Goal: Information Seeking & Learning: Learn about a topic

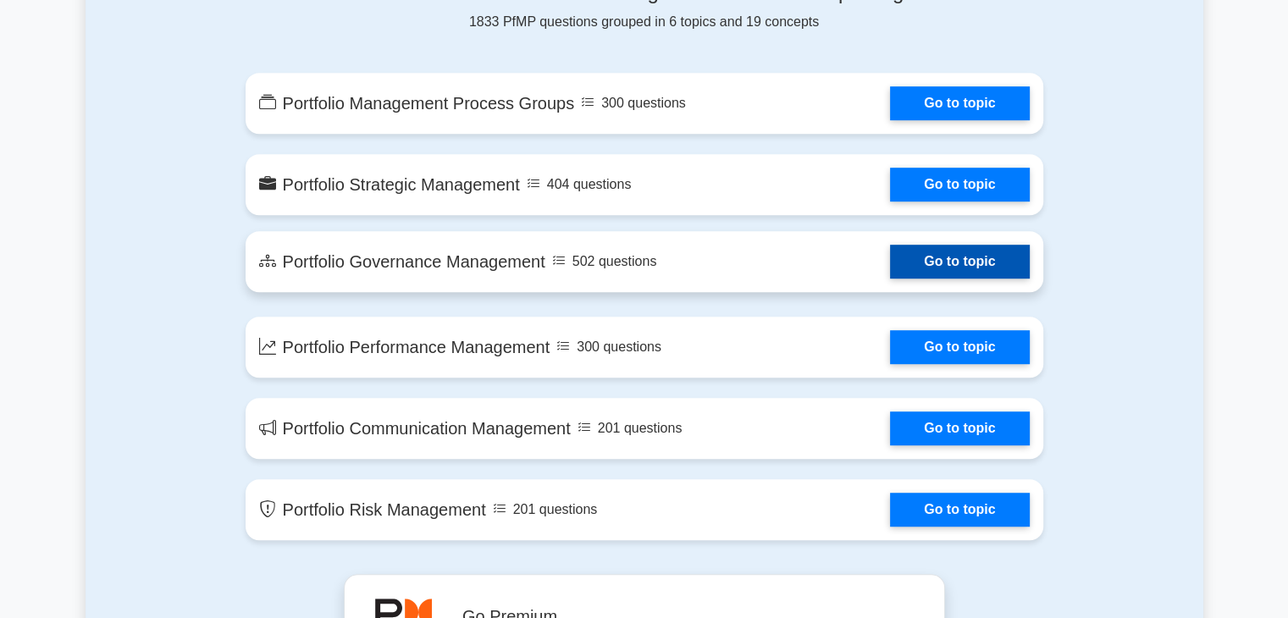
scroll to position [932, 0]
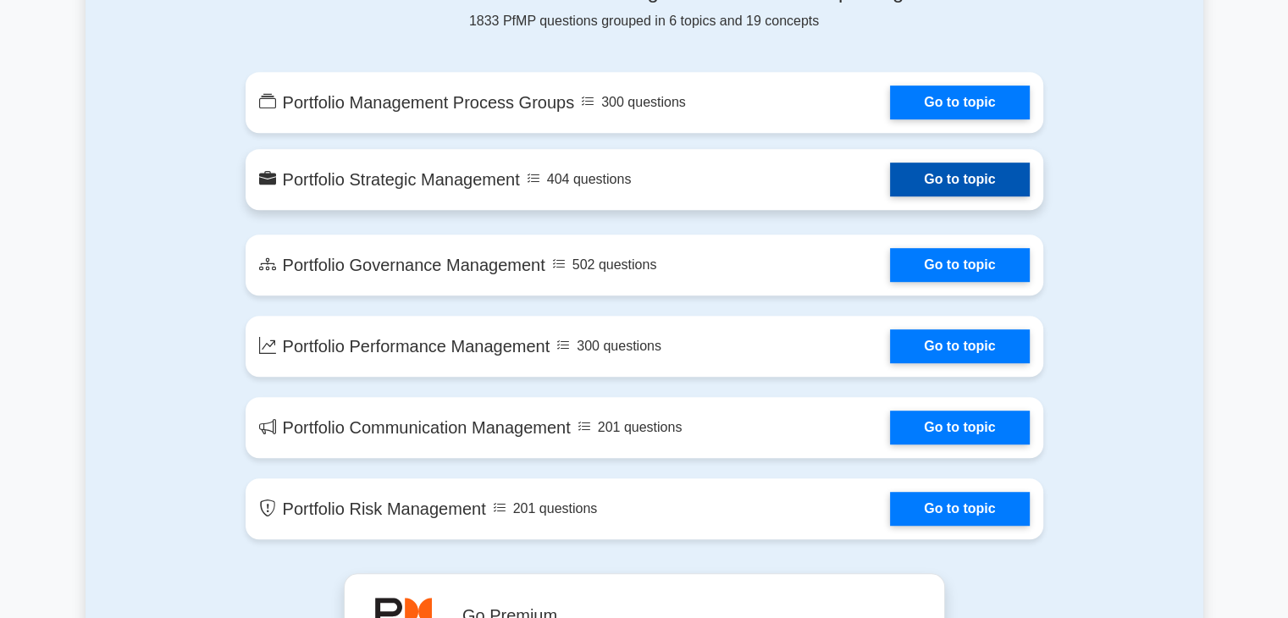
click at [890, 180] on link "Go to topic" at bounding box center [959, 180] width 139 height 34
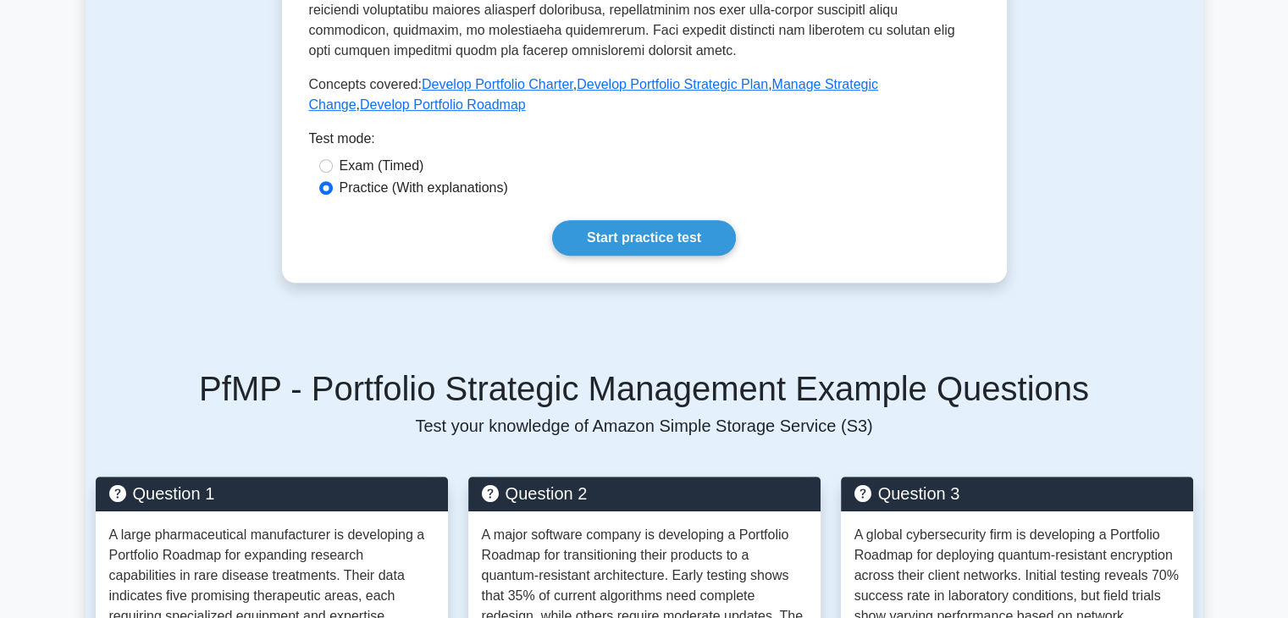
scroll to position [762, 0]
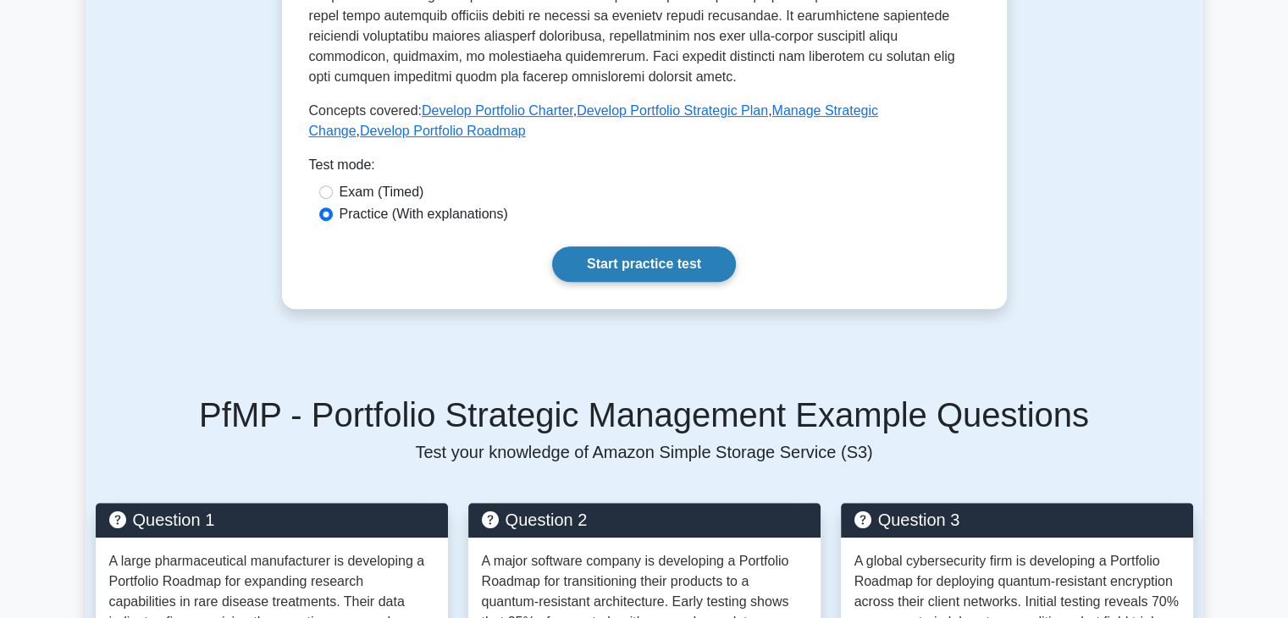
click at [615, 246] on link "Start practice test" at bounding box center [644, 264] width 184 height 36
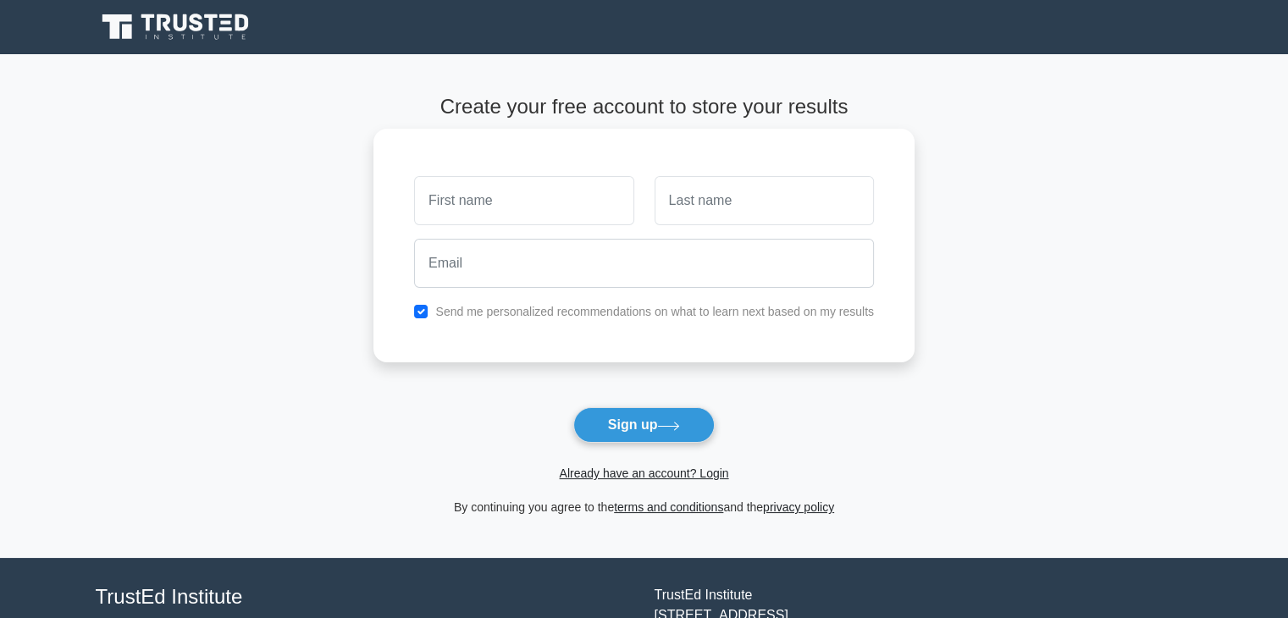
click at [474, 201] on input "text" at bounding box center [523, 200] width 219 height 49
type input "[PERSON_NAME]"
click at [725, 211] on input "text" at bounding box center [764, 200] width 219 height 49
type input "Dey"
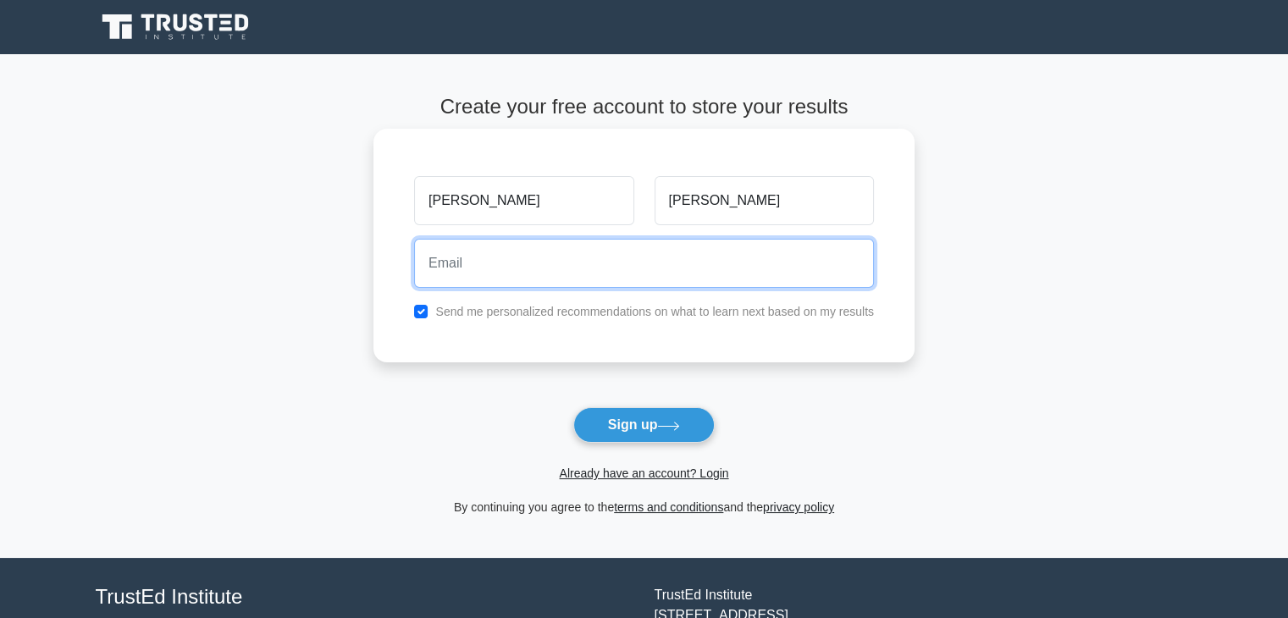
click at [479, 253] on input "email" at bounding box center [644, 263] width 460 height 49
type input "pijushkanti48@gmail.com"
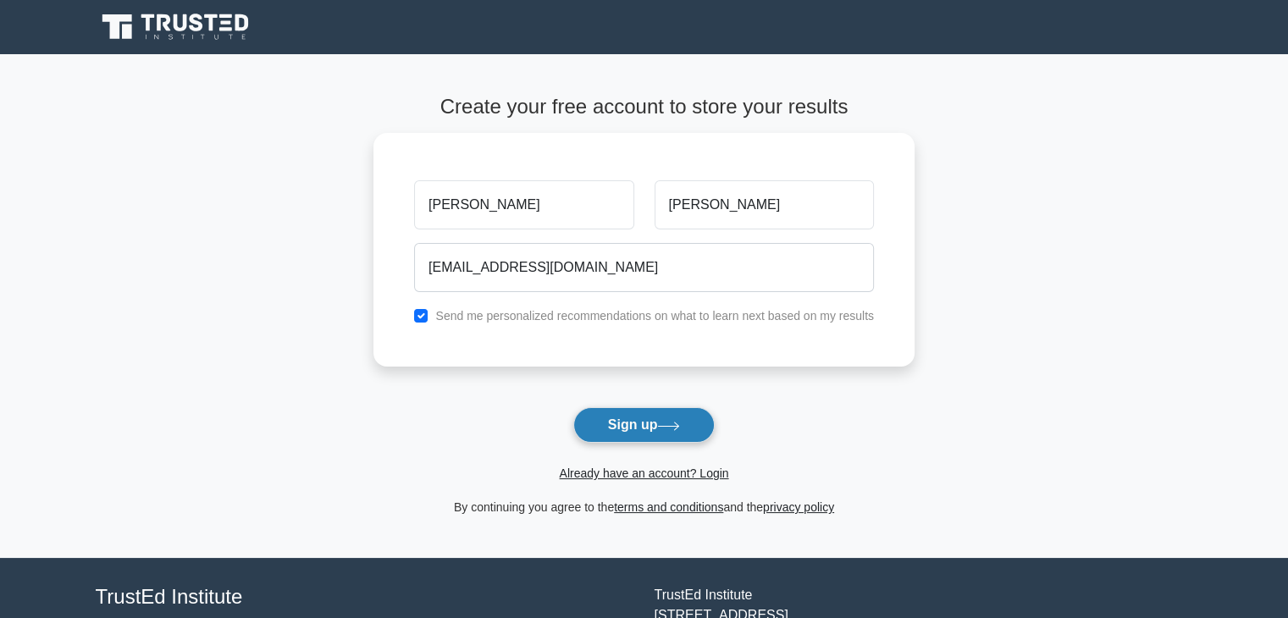
click at [634, 422] on button "Sign up" at bounding box center [644, 425] width 142 height 36
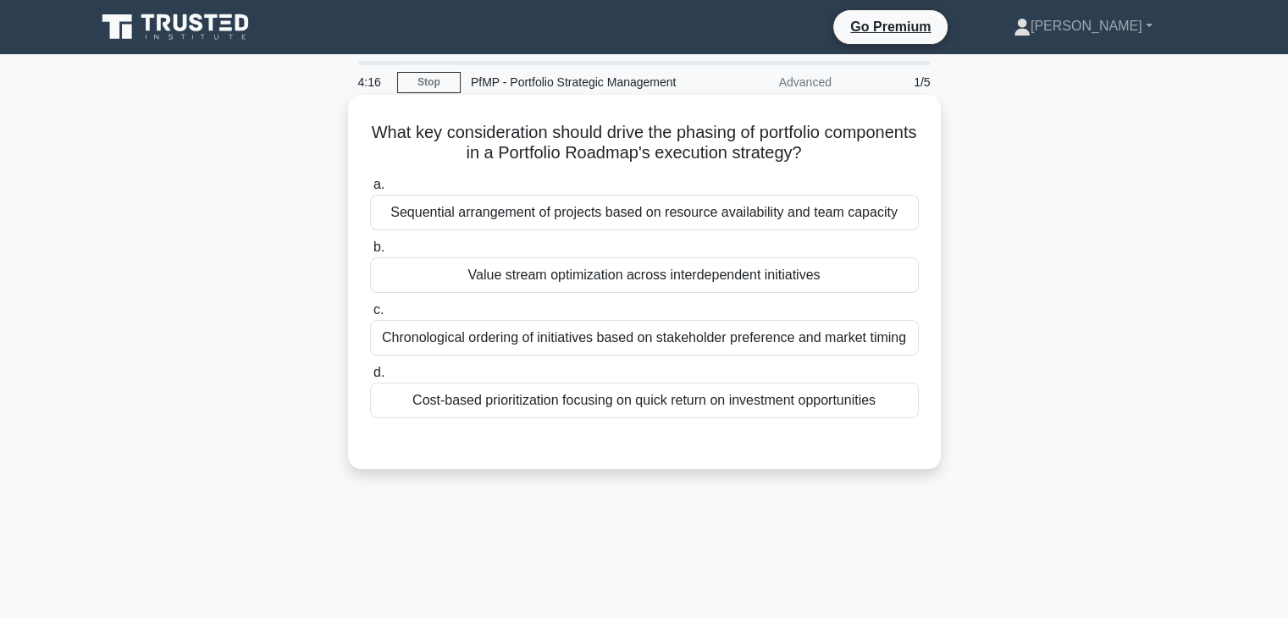
click at [688, 217] on div "Sequential arrangement of projects based on resource availability and team capa…" at bounding box center [644, 213] width 549 height 36
click at [370, 191] on input "a. Sequential arrangement of projects based on resource availability and team c…" at bounding box center [370, 185] width 0 height 11
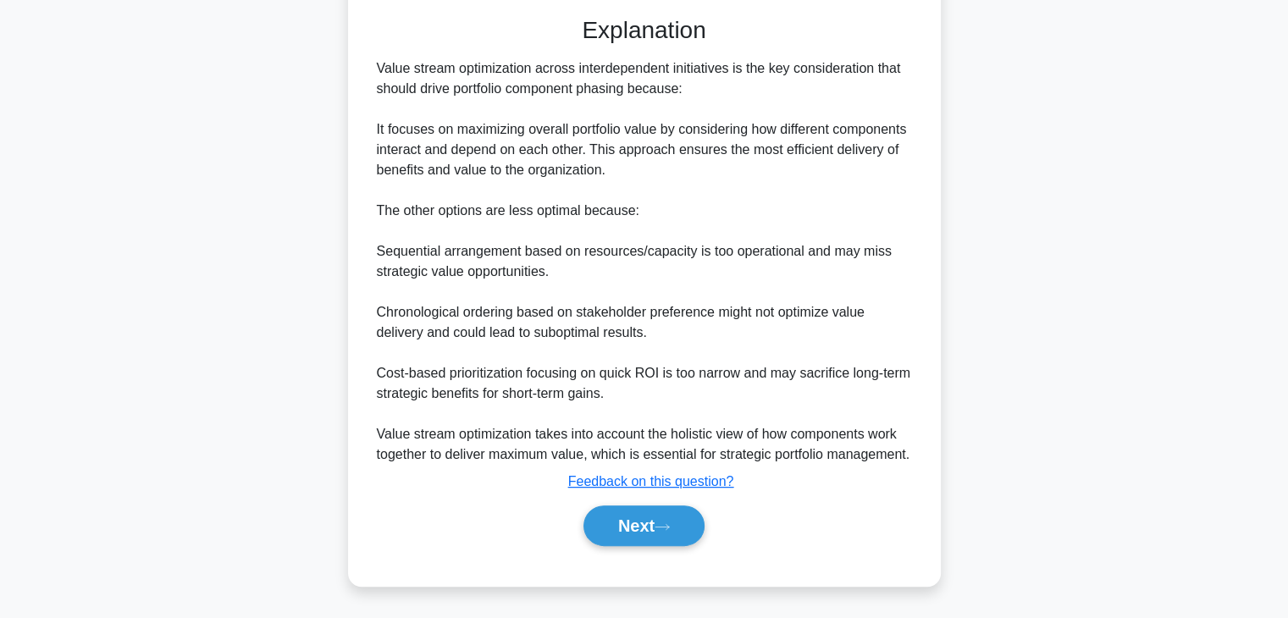
scroll to position [447, 0]
click at [628, 524] on button "Next" at bounding box center [644, 526] width 121 height 41
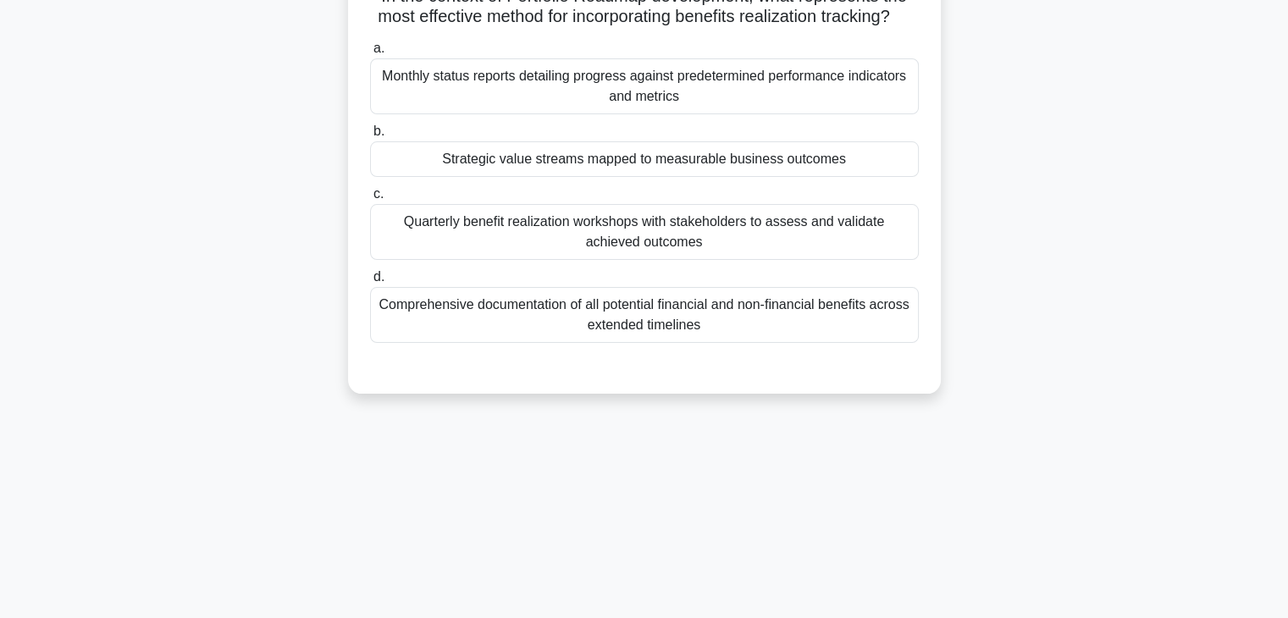
scroll to position [43, 0]
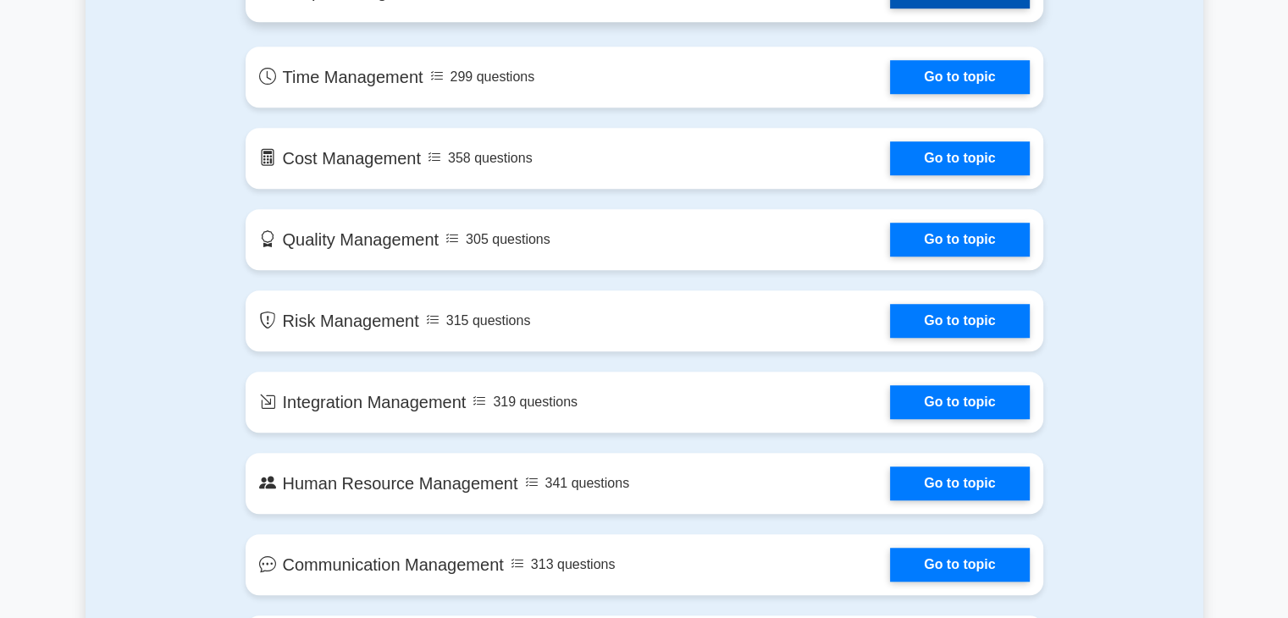
scroll to position [1270, 0]
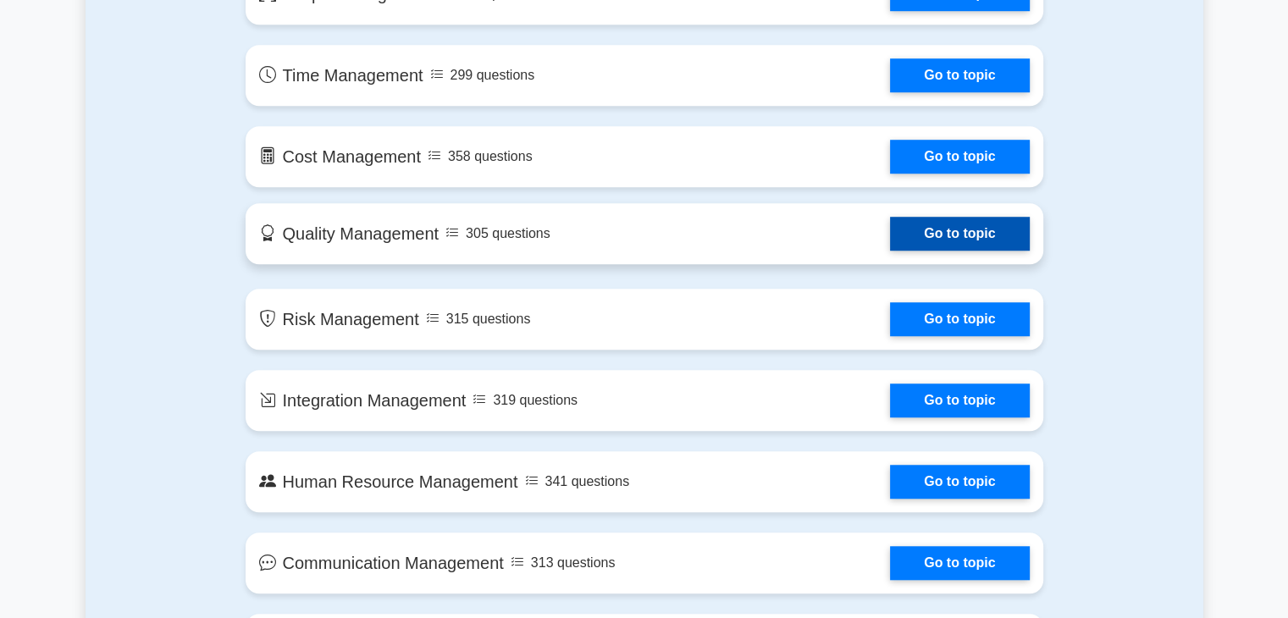
click at [890, 226] on link "Go to topic" at bounding box center [959, 234] width 139 height 34
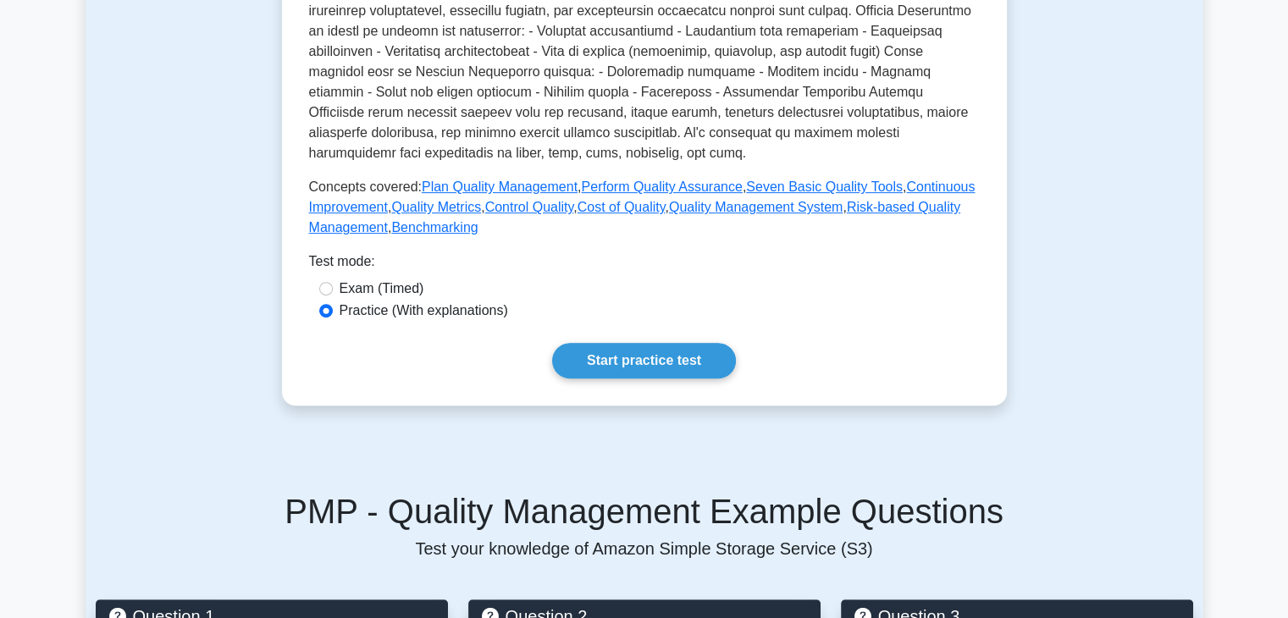
scroll to position [847, 0]
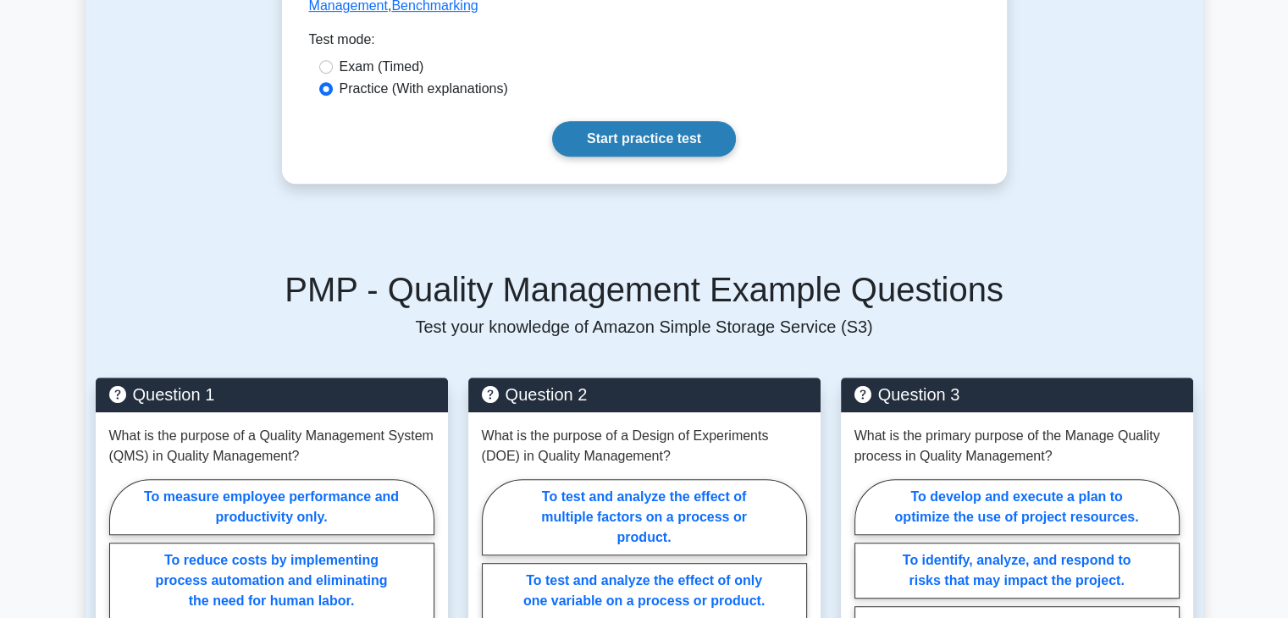
click at [637, 140] on link "Start practice test" at bounding box center [644, 139] width 184 height 36
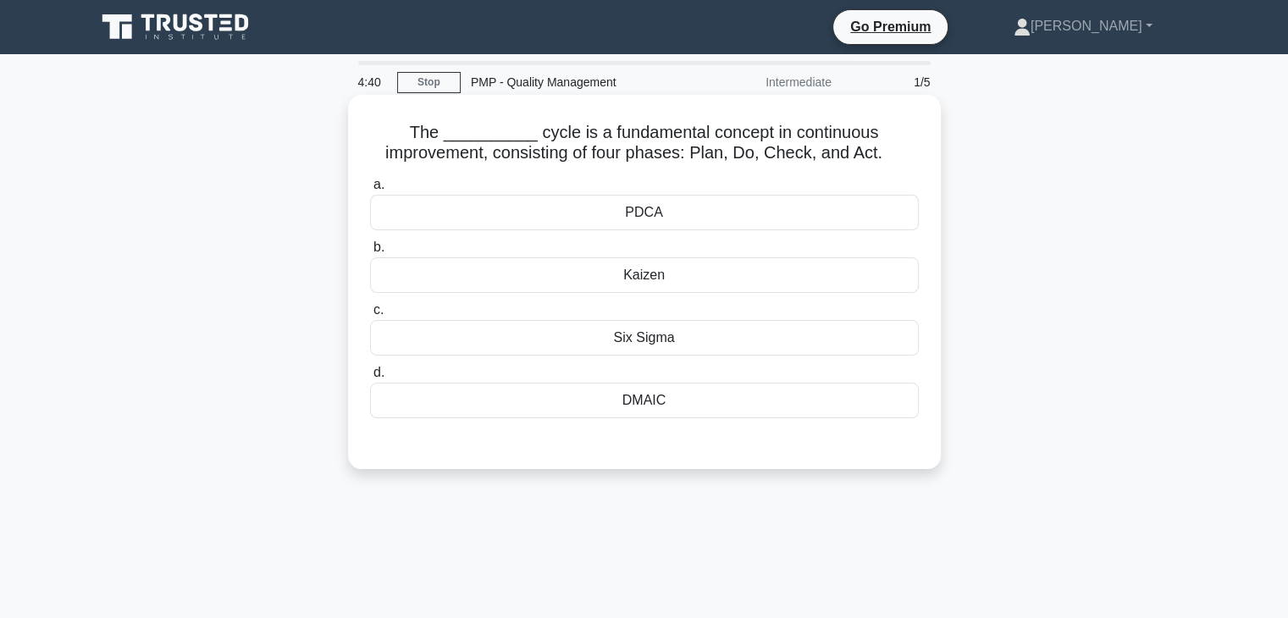
click at [634, 216] on div "PDCA" at bounding box center [644, 213] width 549 height 36
click at [370, 191] on input "a. PDCA" at bounding box center [370, 185] width 0 height 11
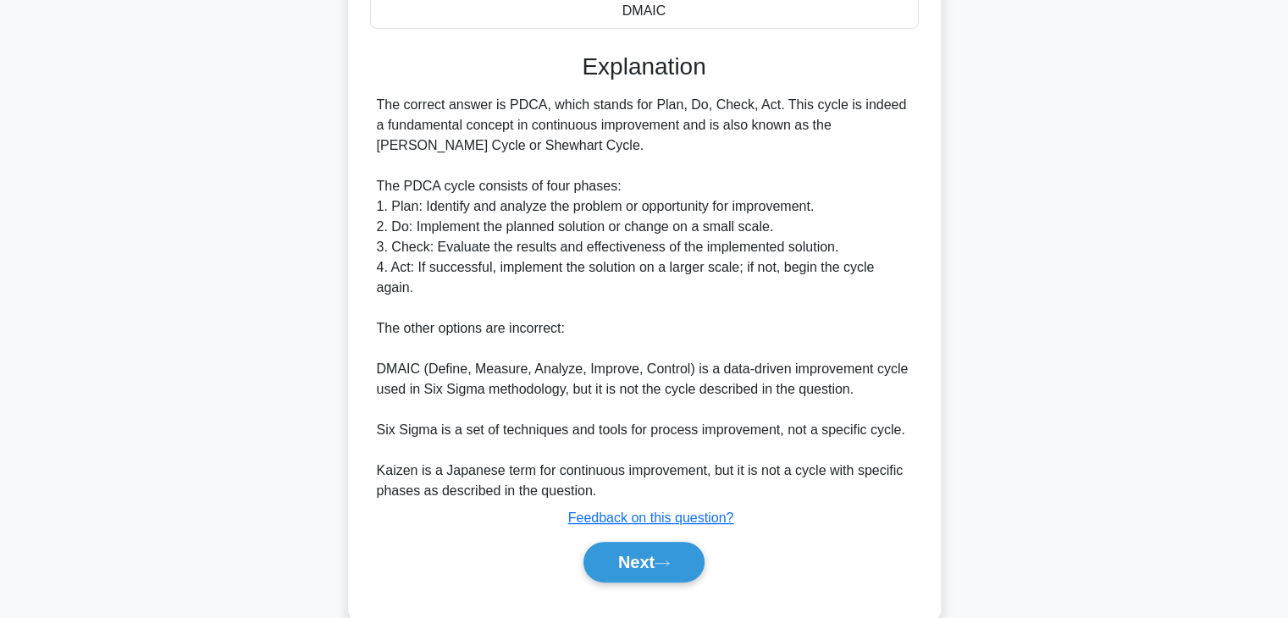
scroll to position [405, 0]
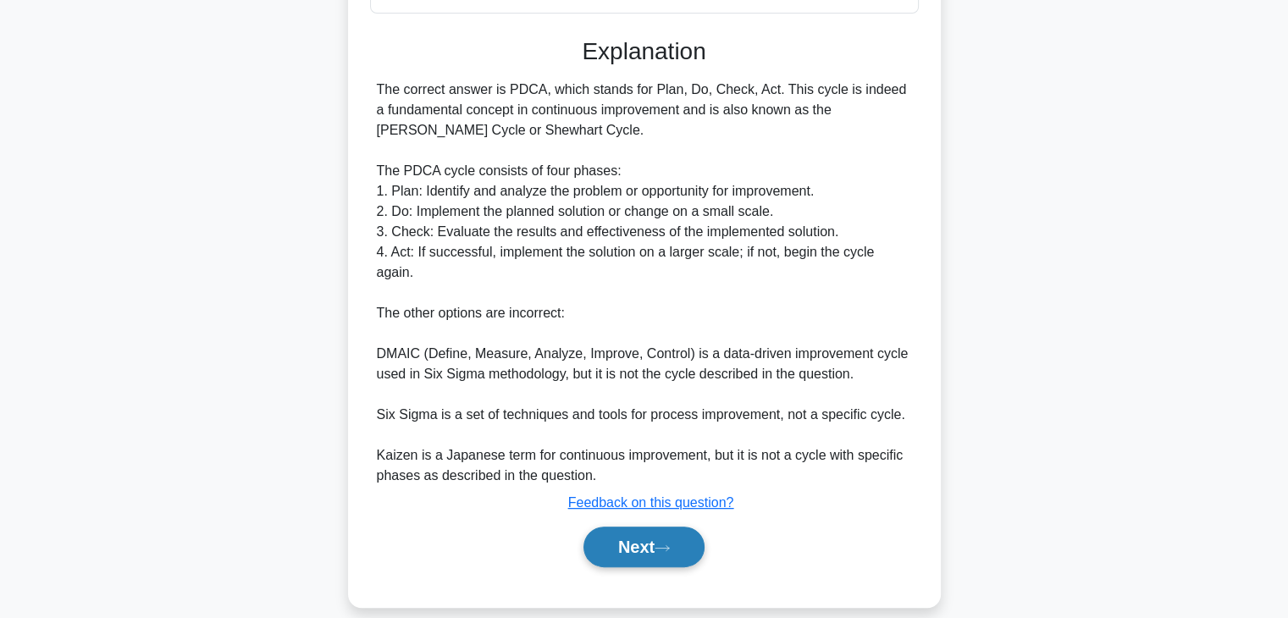
click at [617, 533] on button "Next" at bounding box center [644, 547] width 121 height 41
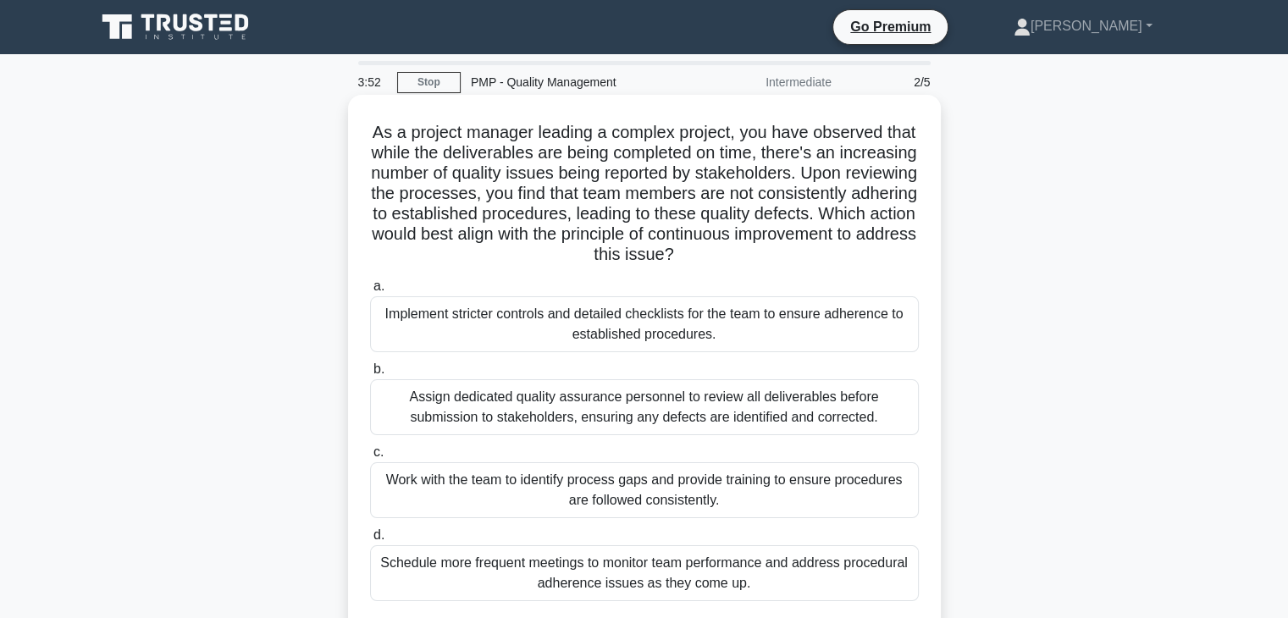
scroll to position [85, 0]
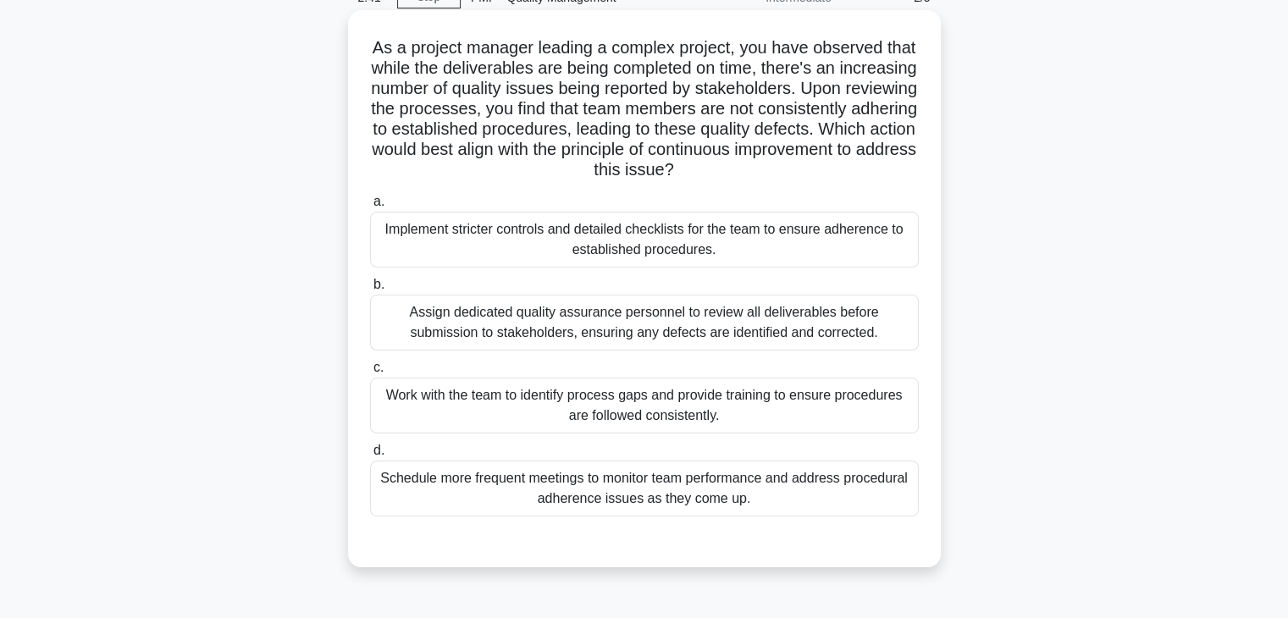
click at [486, 407] on div "Work with the team to identify process gaps and provide training to ensure proc…" at bounding box center [644, 406] width 549 height 56
click at [370, 373] on input "c. Work with the team to identify process gaps and provide training to ensure p…" at bounding box center [370, 367] width 0 height 11
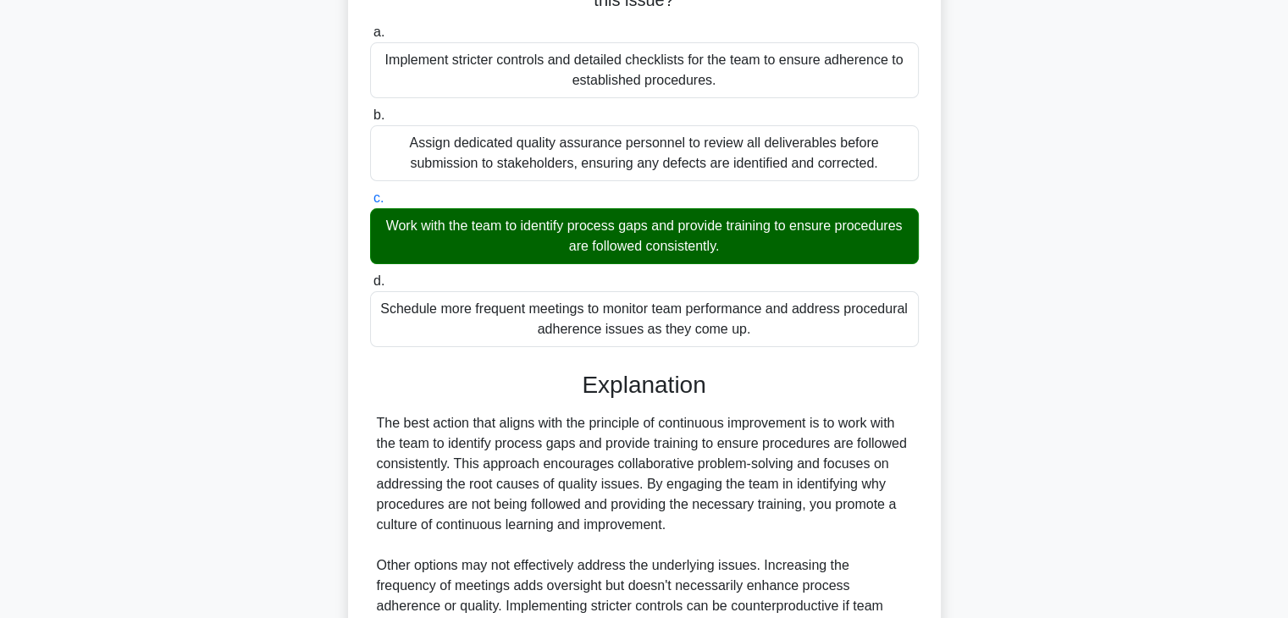
scroll to position [466, 0]
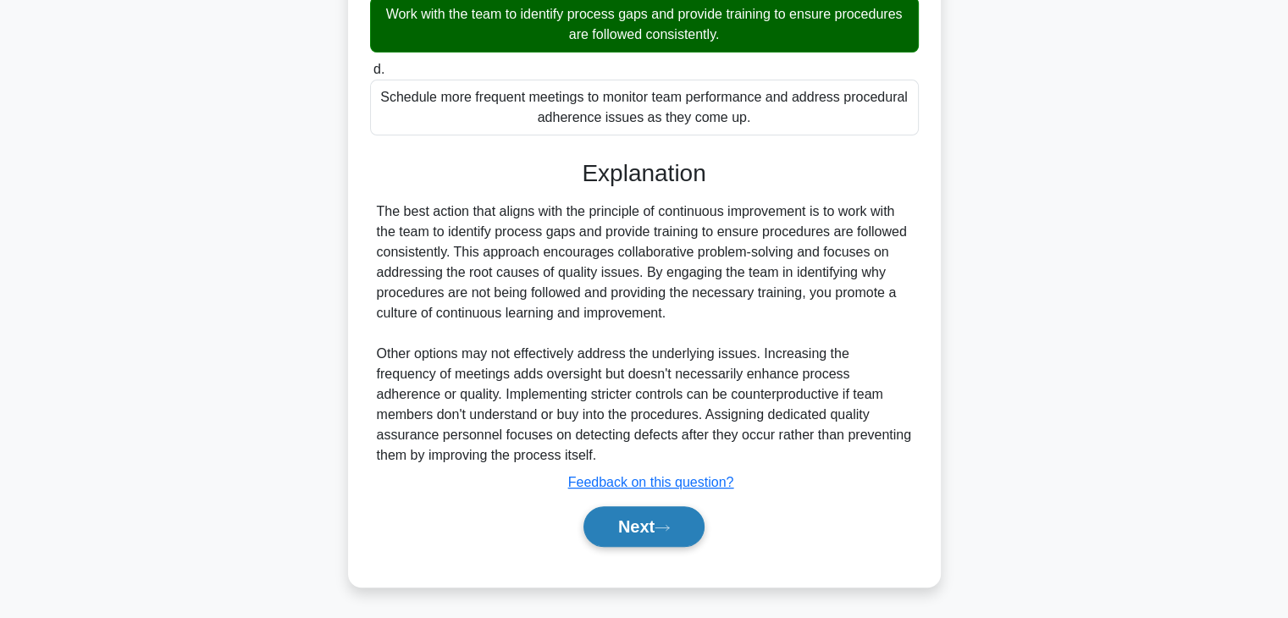
click at [643, 526] on button "Next" at bounding box center [644, 526] width 121 height 41
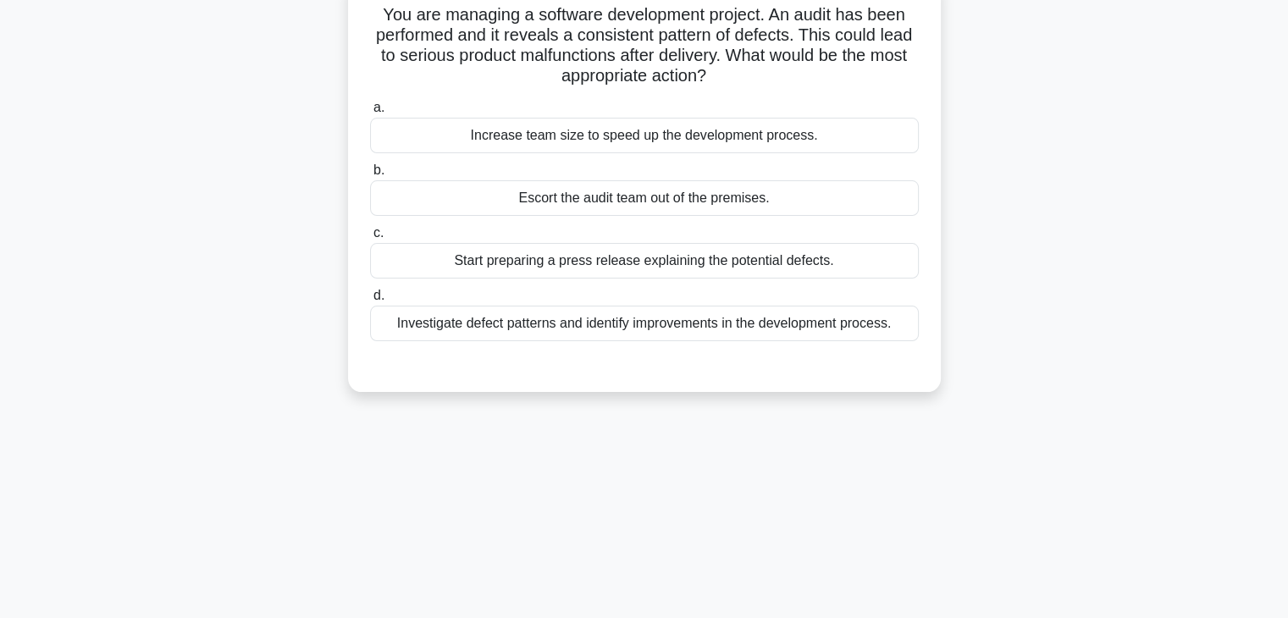
scroll to position [0, 0]
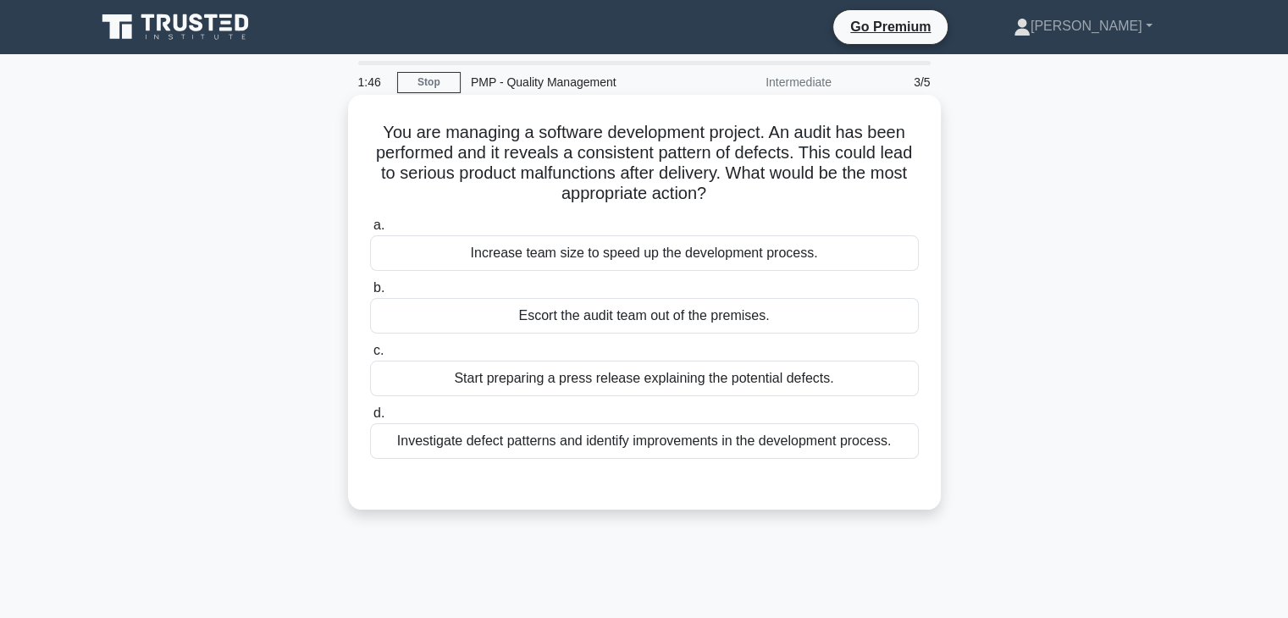
click at [650, 446] on div "Investigate defect patterns and identify improvements in the development proces…" at bounding box center [644, 441] width 549 height 36
click at [370, 419] on input "d. Investigate defect patterns and identify improvements in the development pro…" at bounding box center [370, 413] width 0 height 11
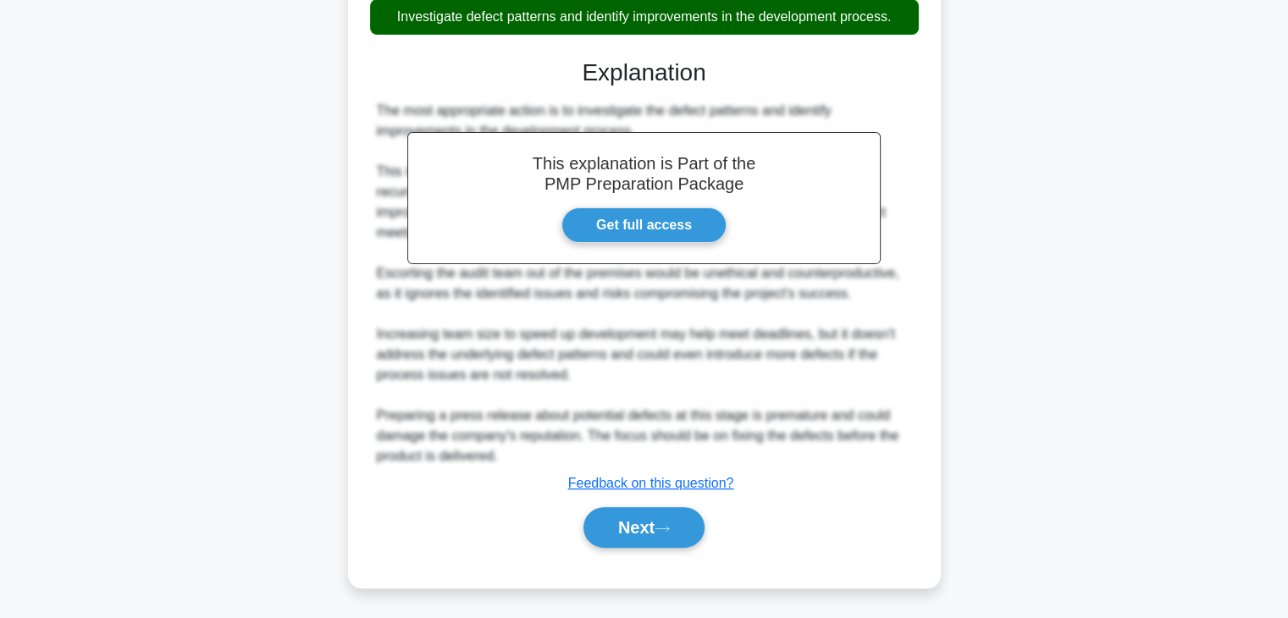
scroll to position [425, 0]
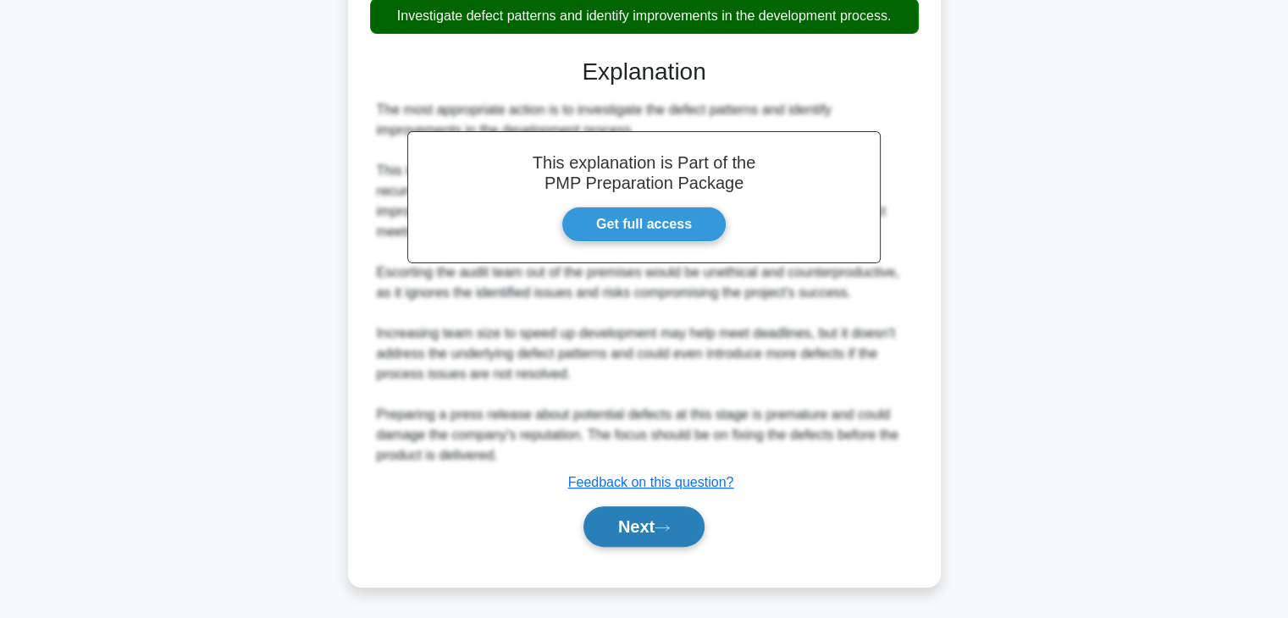
click at [632, 523] on button "Next" at bounding box center [644, 526] width 121 height 41
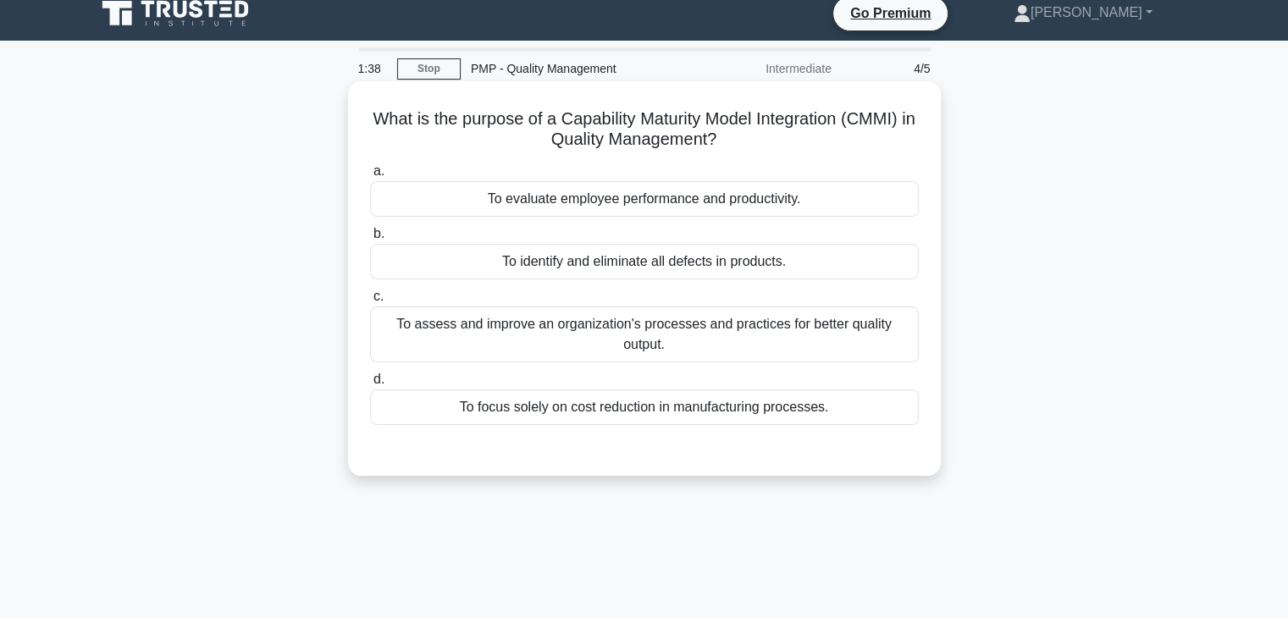
scroll to position [0, 0]
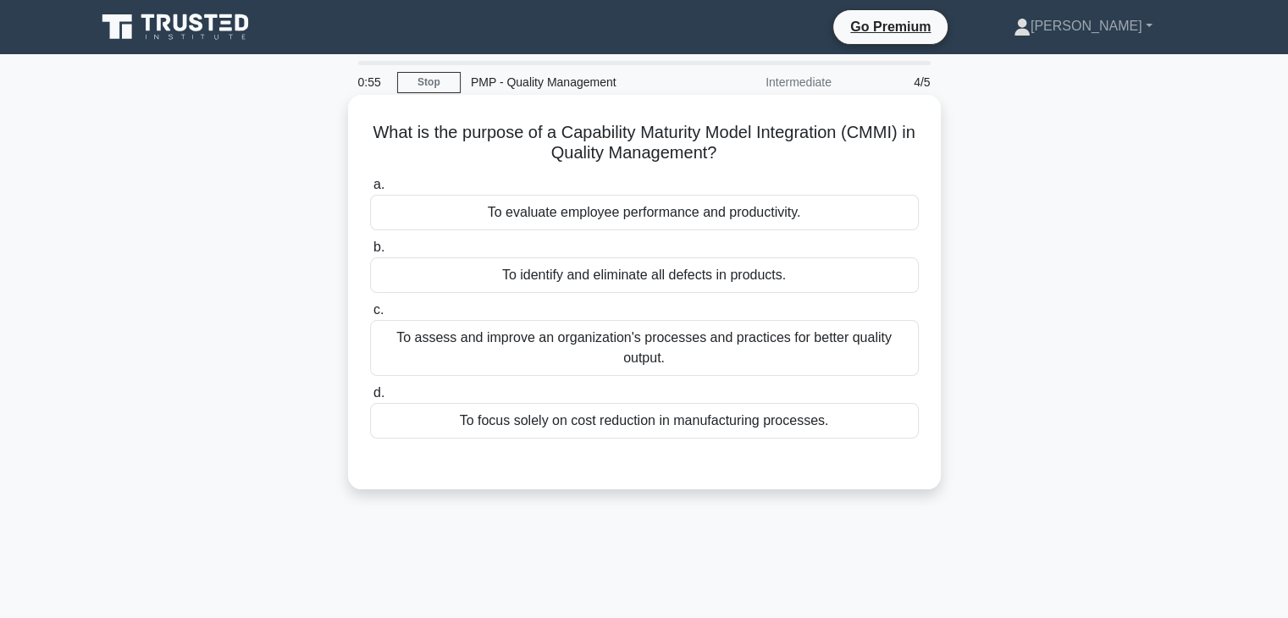
click at [676, 278] on div "To identify and eliminate all defects in products." at bounding box center [644, 275] width 549 height 36
click at [370, 253] on input "b. To identify and eliminate all defects in products." at bounding box center [370, 247] width 0 height 11
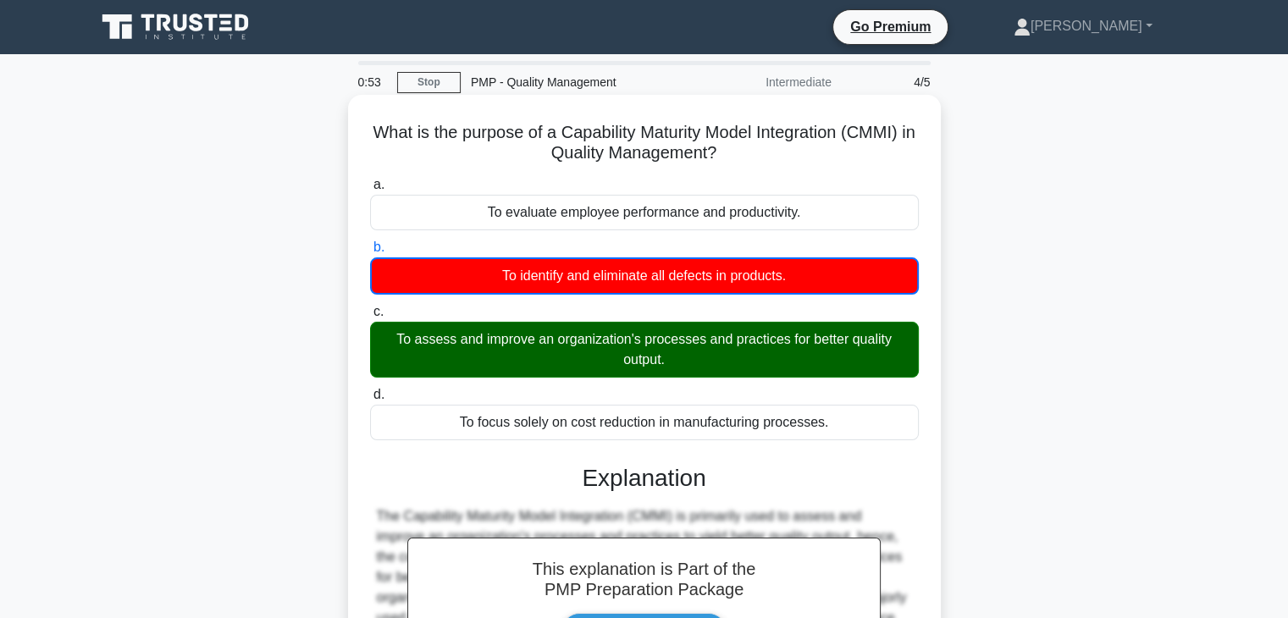
scroll to position [297, 0]
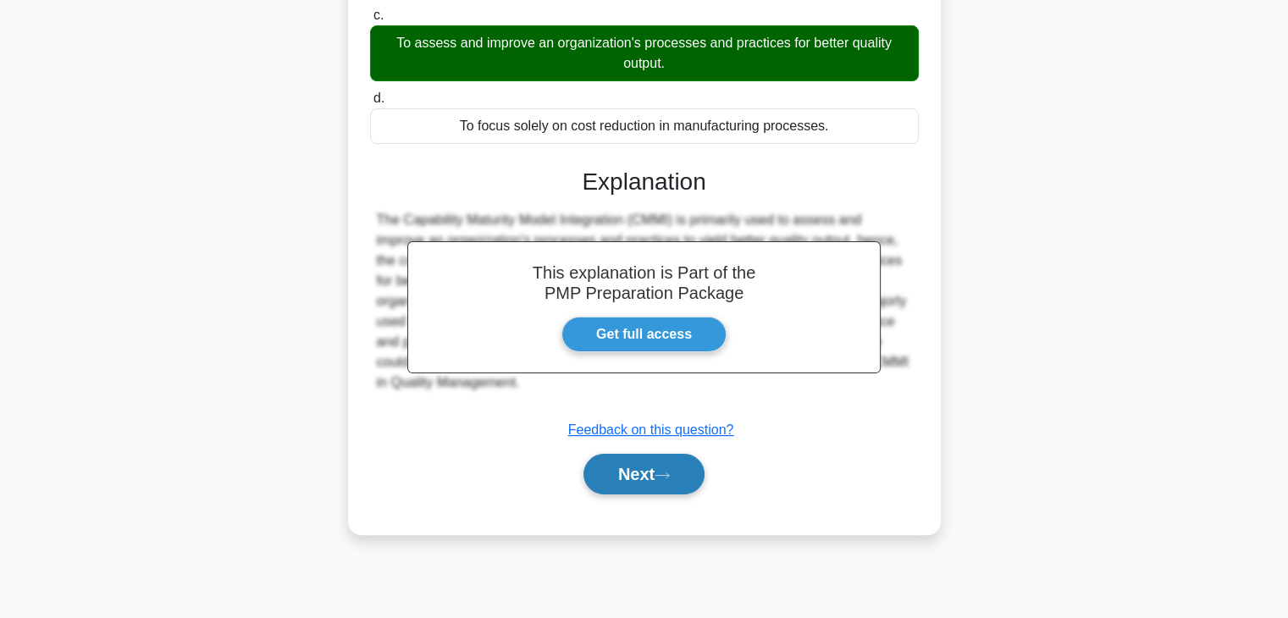
click at [652, 472] on button "Next" at bounding box center [644, 474] width 121 height 41
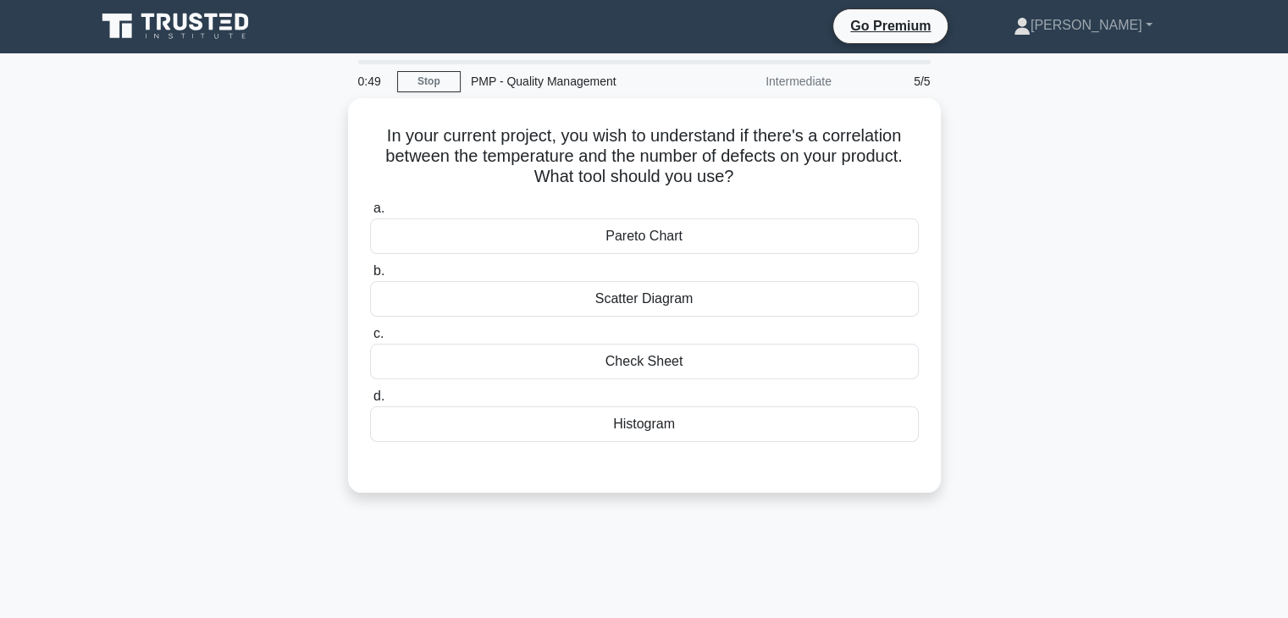
scroll to position [0, 0]
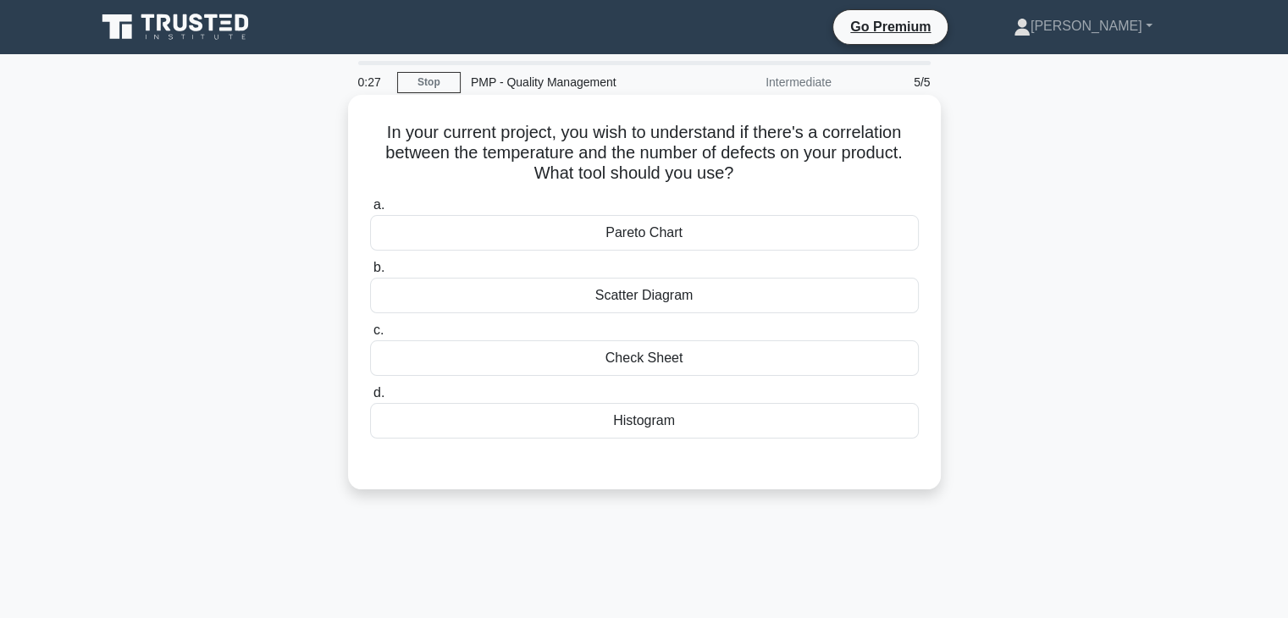
click at [644, 424] on div "Histogram" at bounding box center [644, 421] width 549 height 36
click at [370, 399] on input "d. Histogram" at bounding box center [370, 393] width 0 height 11
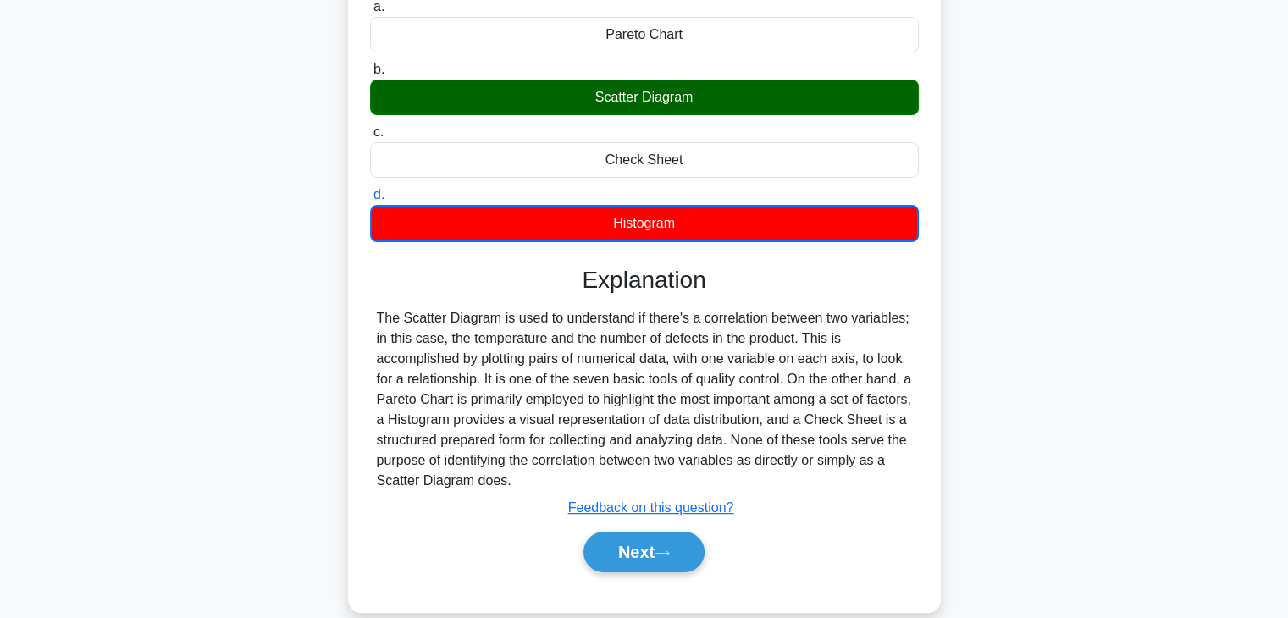
scroll to position [169, 0]
